Goal: Entertainment & Leisure: Browse casually

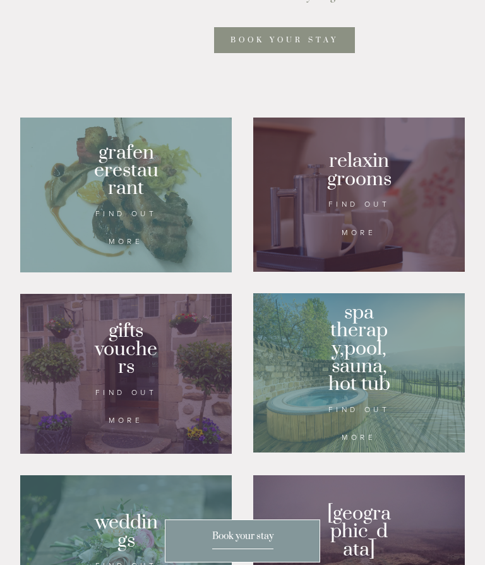
scroll to position [766, 0]
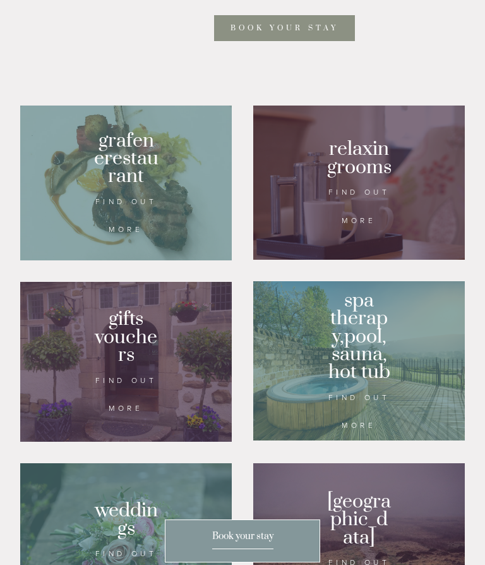
click at [372, 417] on div at bounding box center [359, 360] width 212 height 159
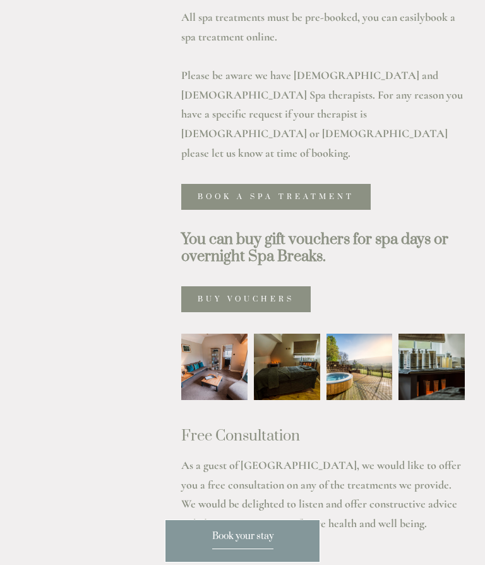
scroll to position [883, 0]
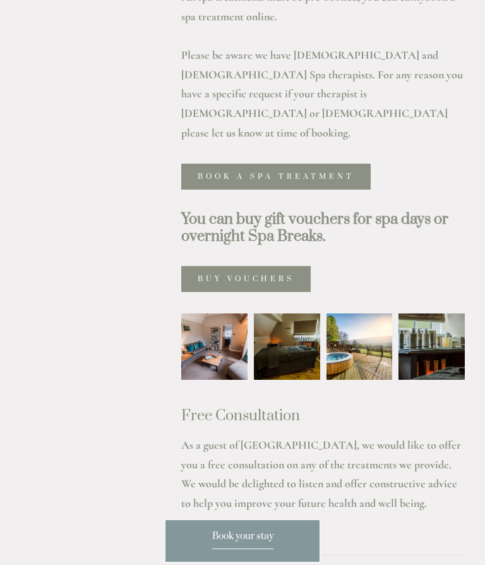
click at [223, 313] on img at bounding box center [215, 346] width 100 height 66
click at [360, 313] on img at bounding box center [360, 346] width 66 height 66
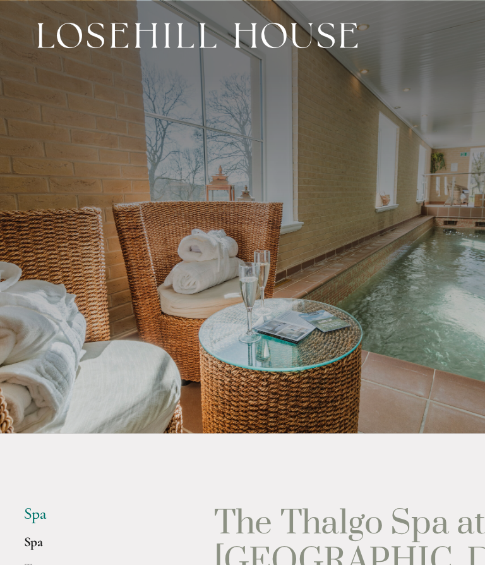
scroll to position [0, 74]
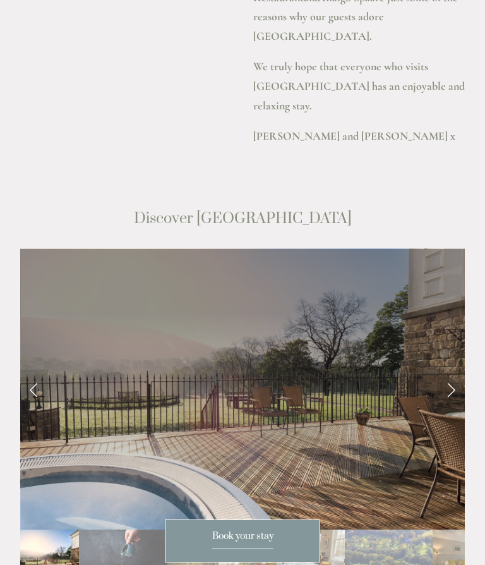
scroll to position [2030, 0]
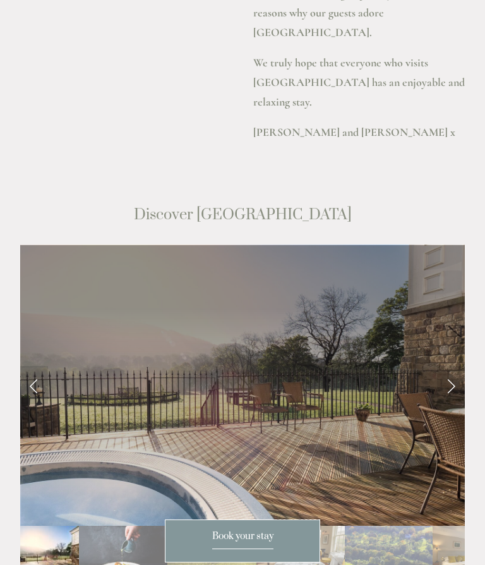
click at [443, 366] on link "Next Slide" at bounding box center [451, 385] width 28 height 38
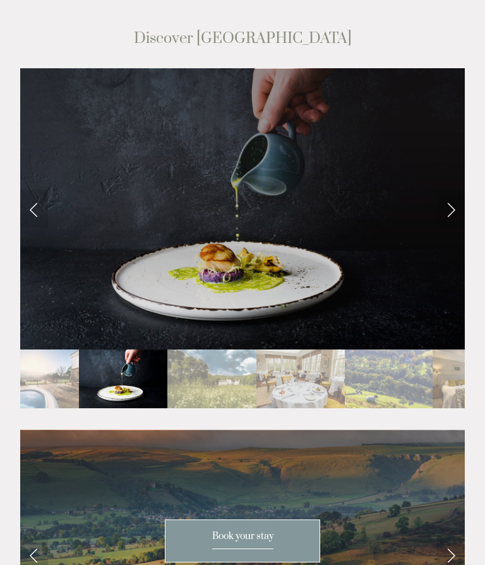
scroll to position [2204, 0]
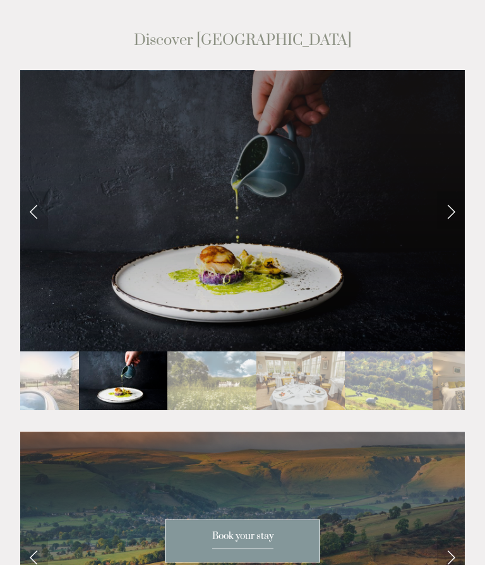
click at [442, 191] on link "Next Slide" at bounding box center [451, 210] width 28 height 38
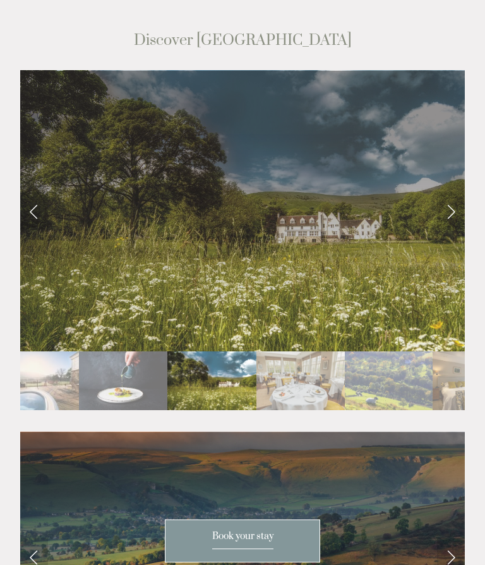
click at [449, 191] on link "Next Slide" at bounding box center [451, 210] width 28 height 38
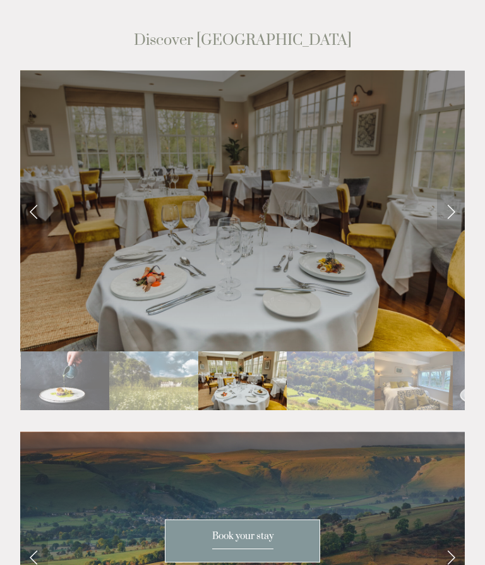
click at [450, 191] on link "Next Slide" at bounding box center [451, 210] width 28 height 38
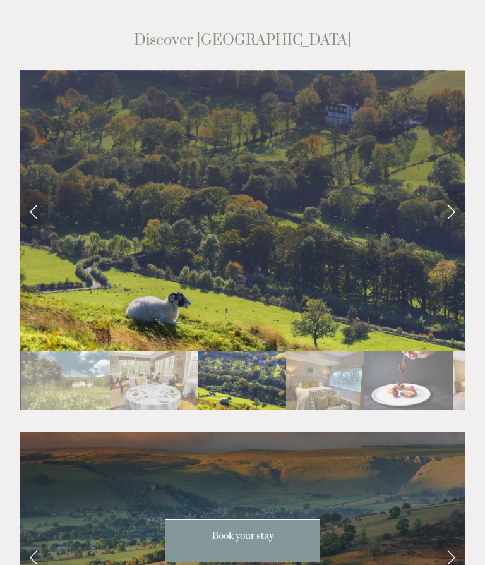
click at [450, 191] on link "Next Slide" at bounding box center [451, 210] width 28 height 38
